Goal: Browse casually

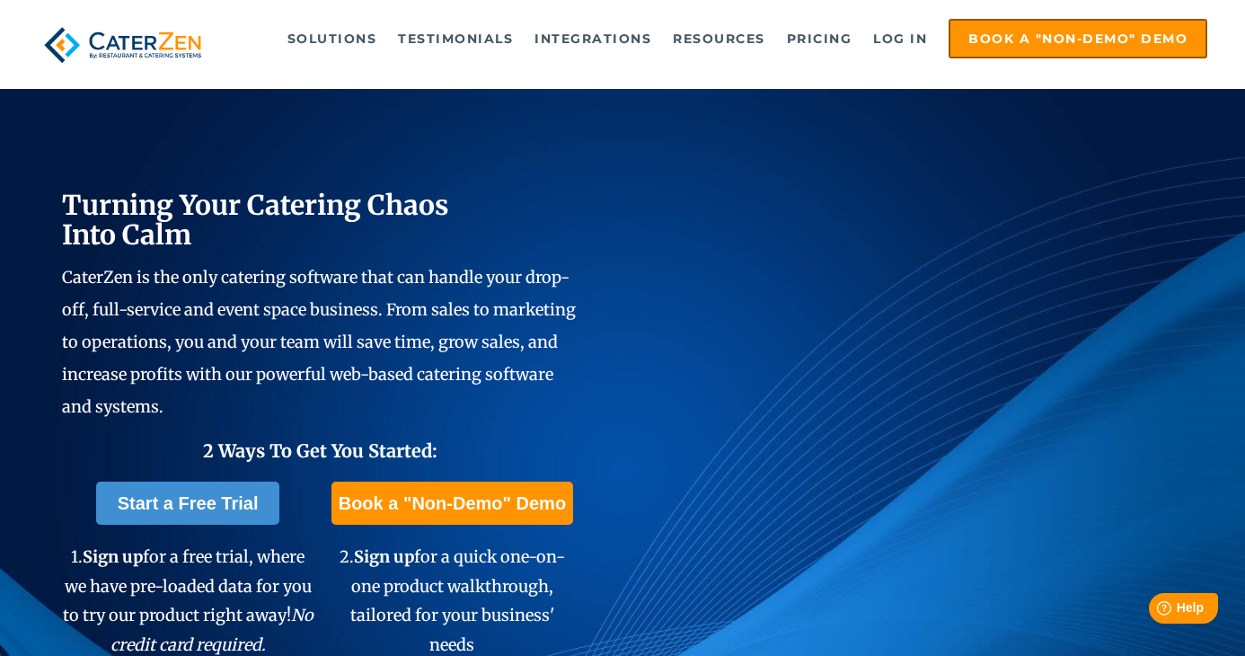
click at [180, 47] on img at bounding box center [123, 45] width 170 height 52
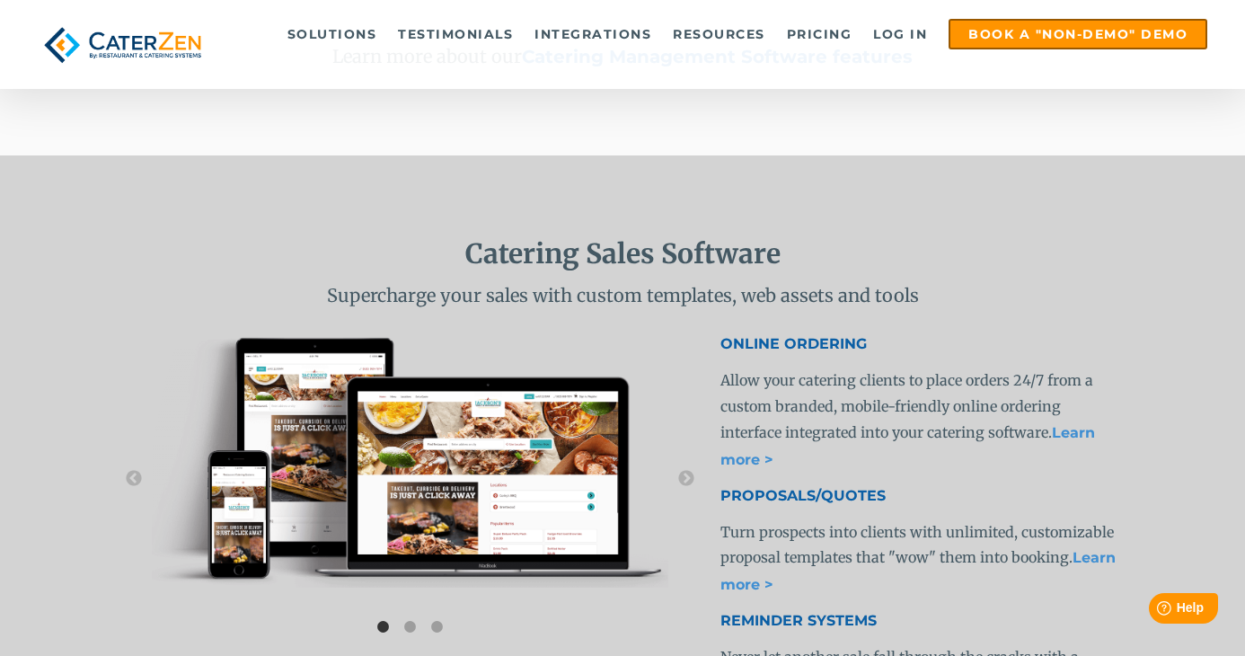
scroll to position [3321, 0]
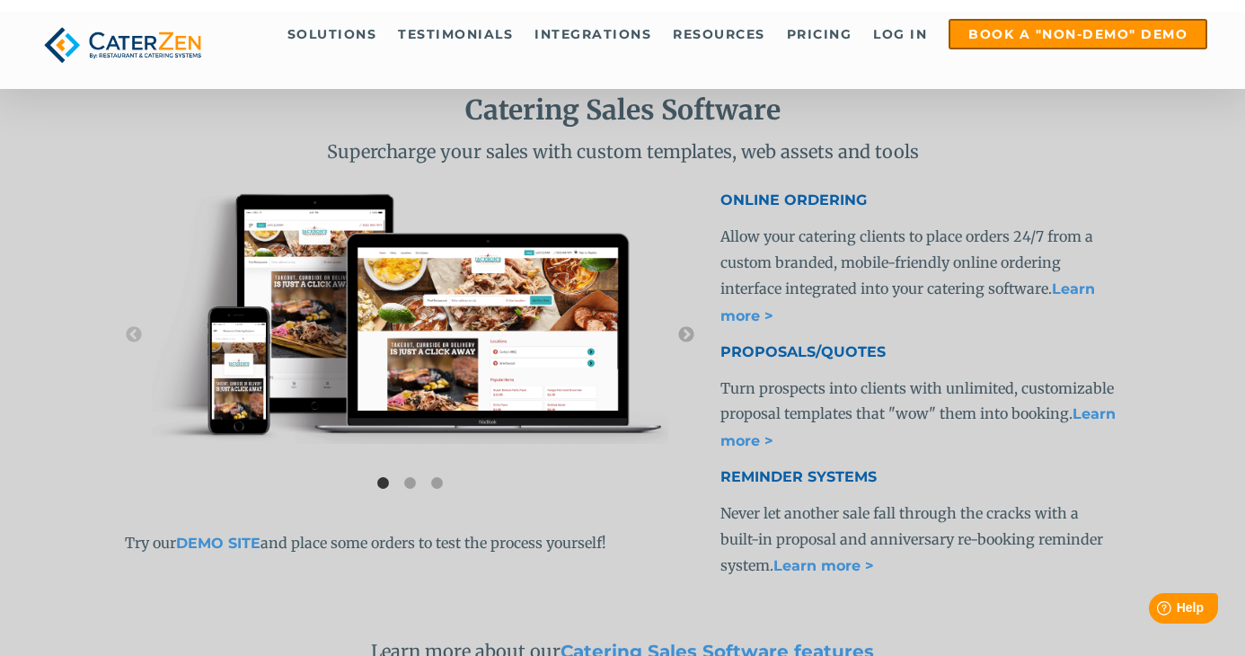
click at [684, 338] on button "→" at bounding box center [686, 335] width 18 height 18
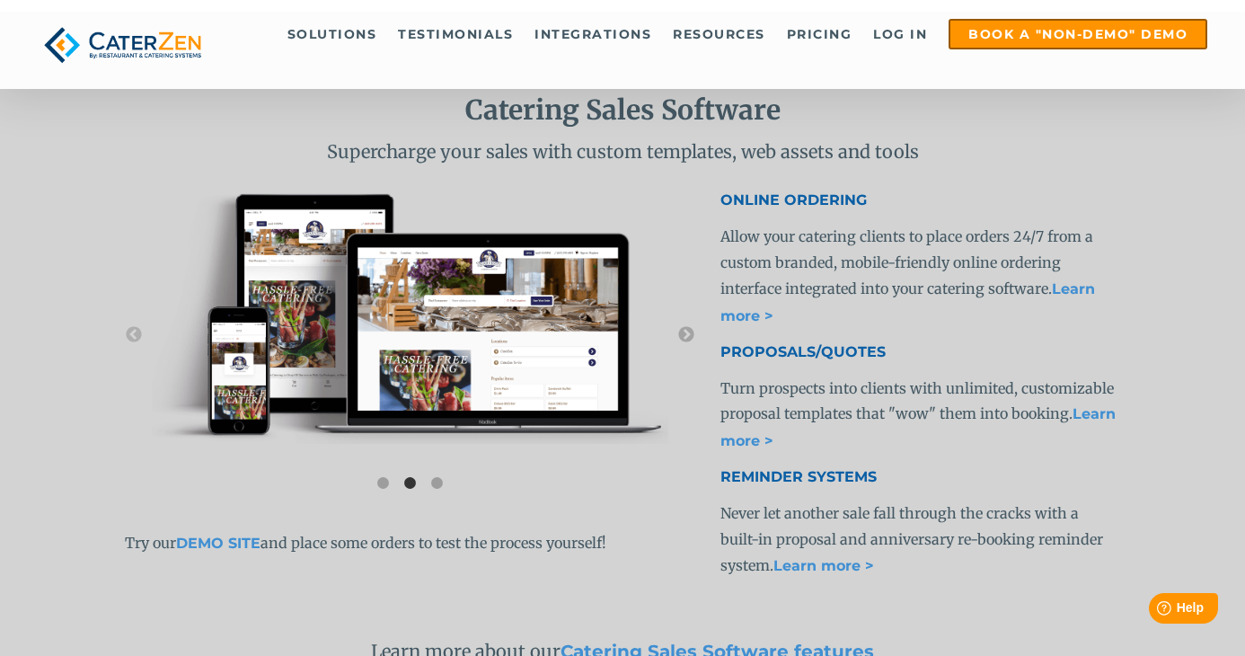
click at [684, 338] on button "→" at bounding box center [686, 335] width 18 height 18
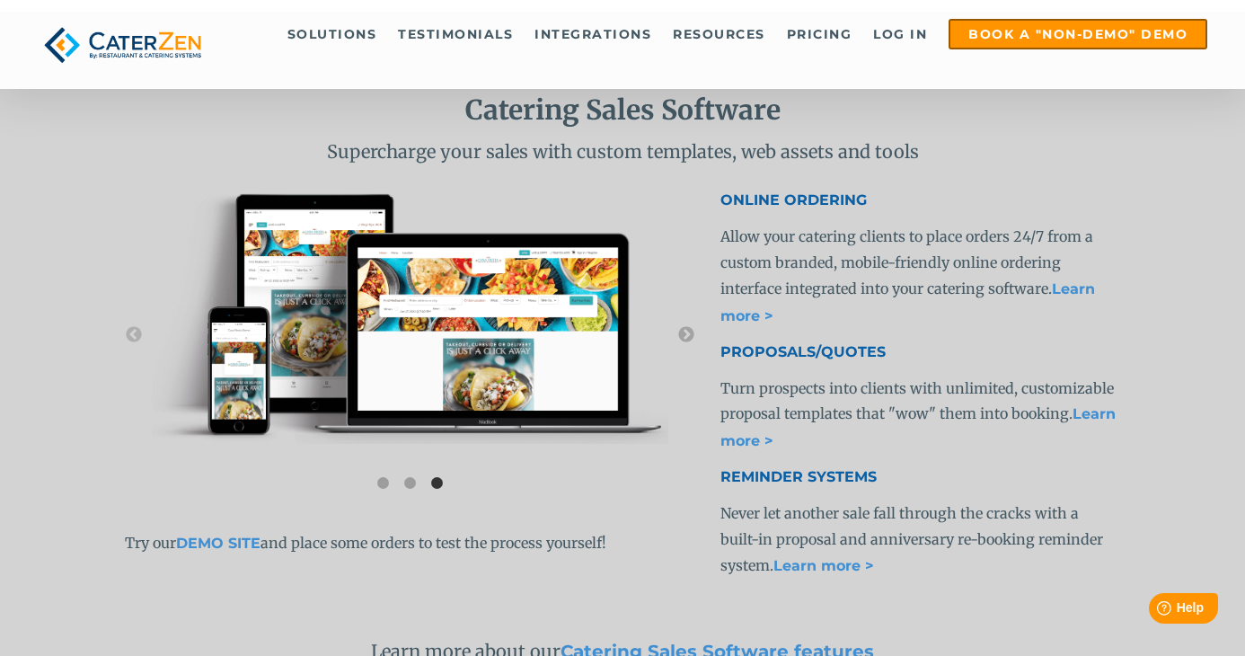
click at [684, 338] on button "→" at bounding box center [686, 335] width 18 height 18
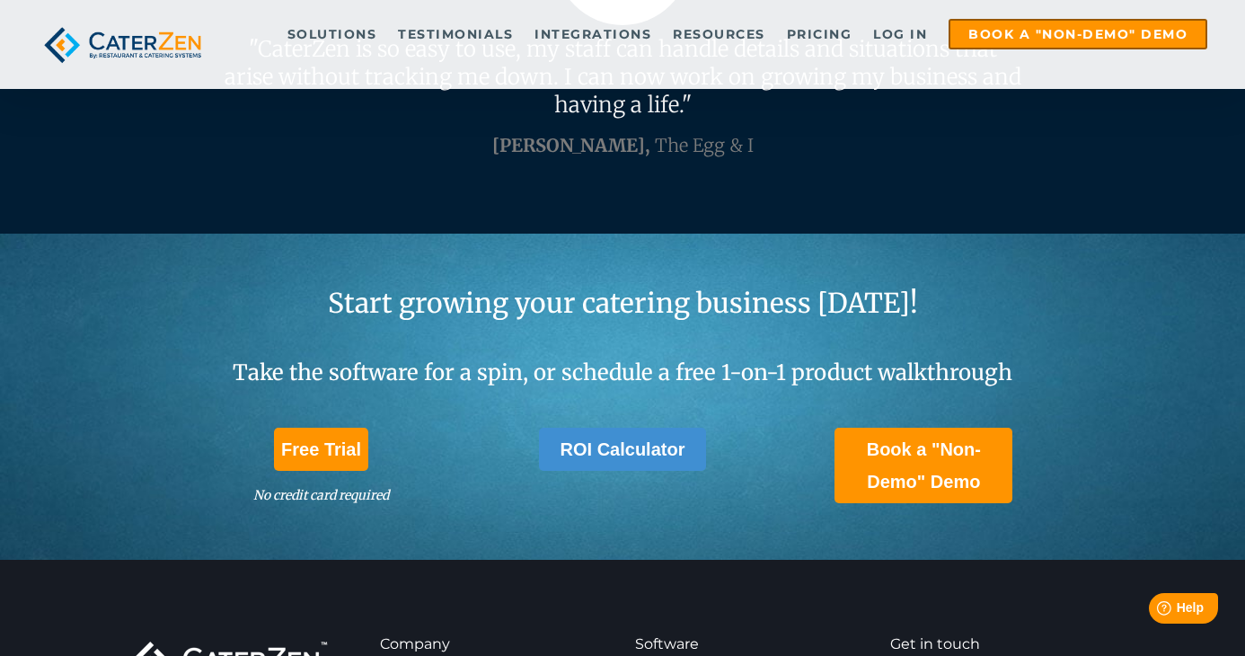
scroll to position [5343, 0]
